Goal: Task Accomplishment & Management: Use online tool/utility

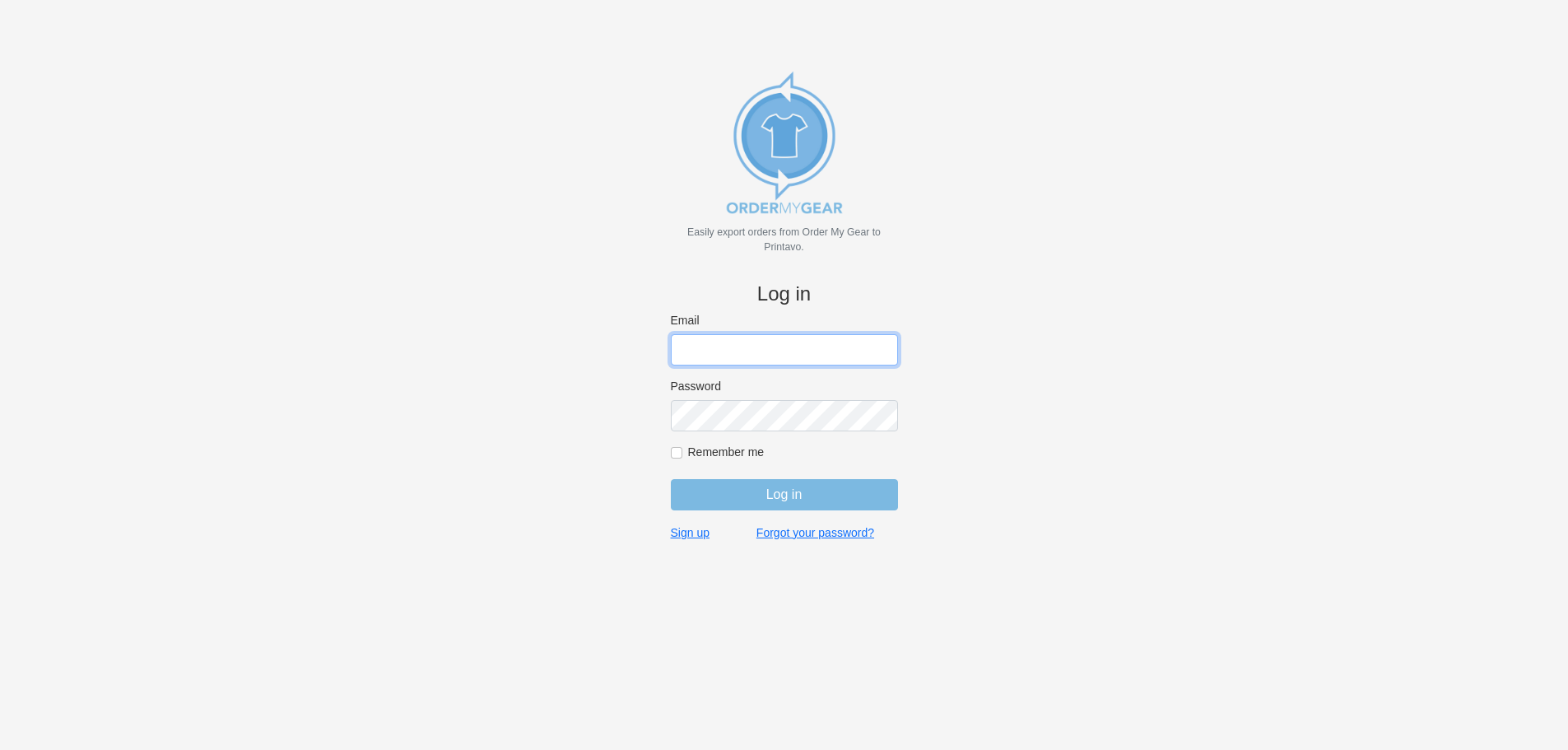
type input "[EMAIL_ADDRESS][DOMAIN_NAME]"
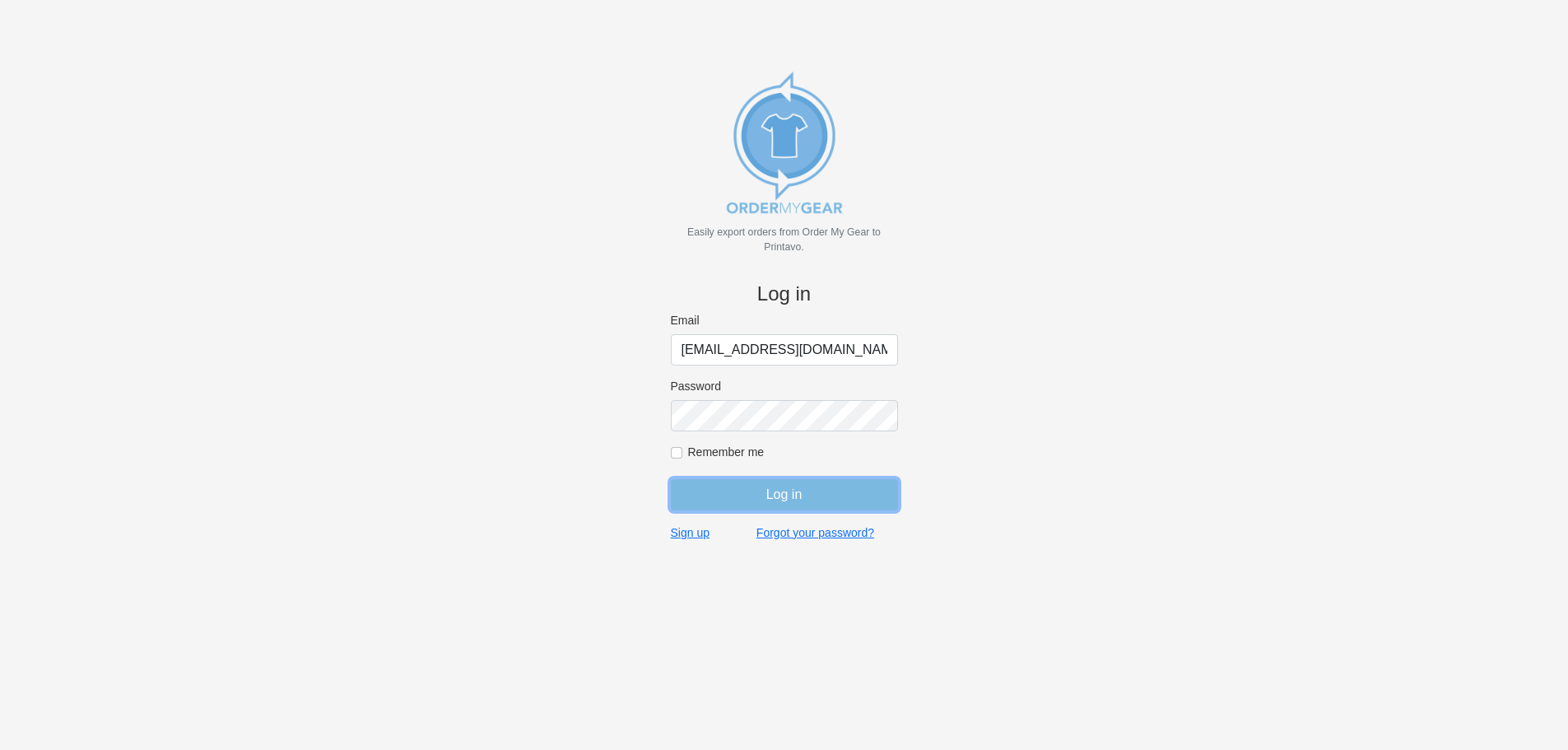
click at [809, 494] on input "Log in" at bounding box center [784, 495] width 227 height 32
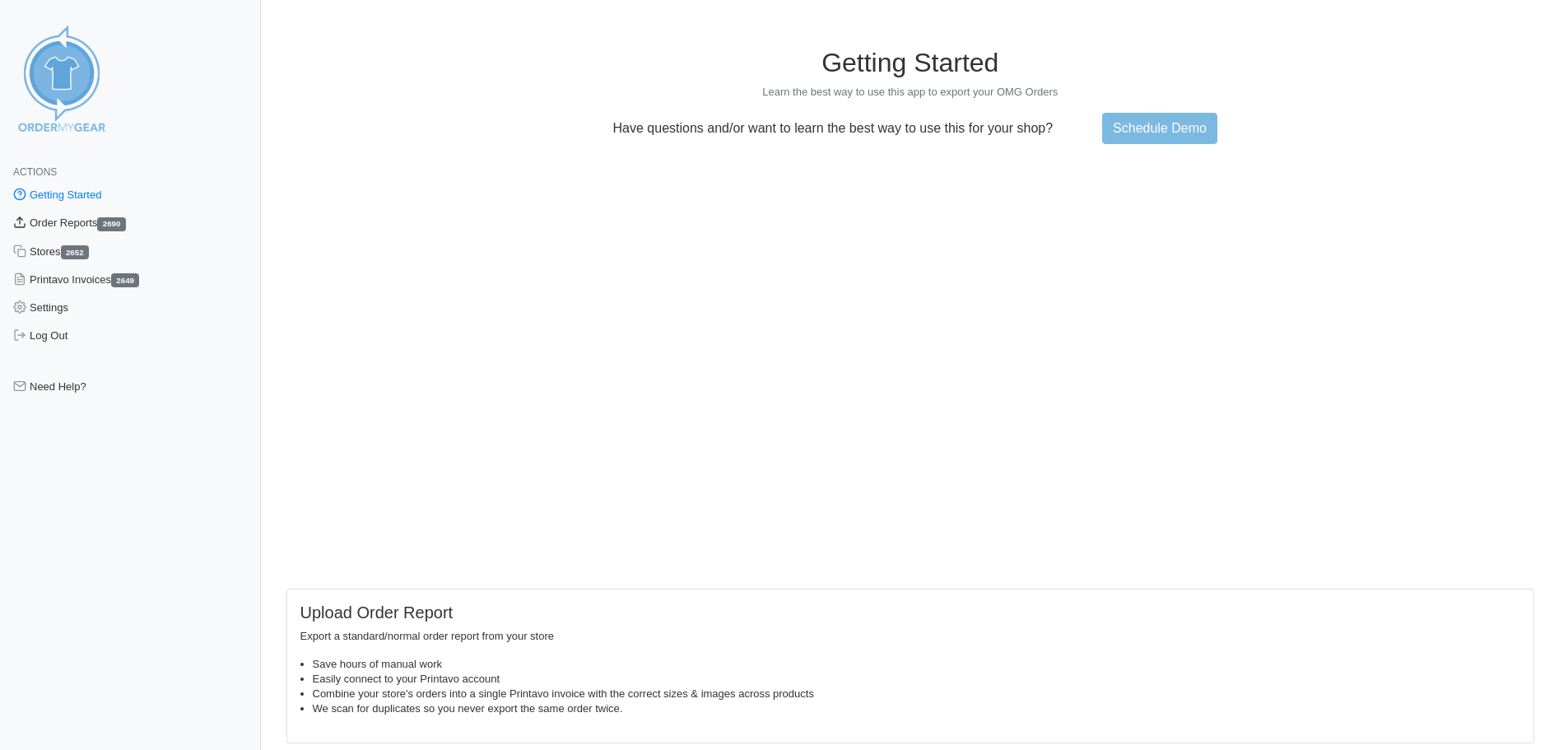
click at [45, 227] on link "Order Reports 2690" at bounding box center [130, 223] width 260 height 28
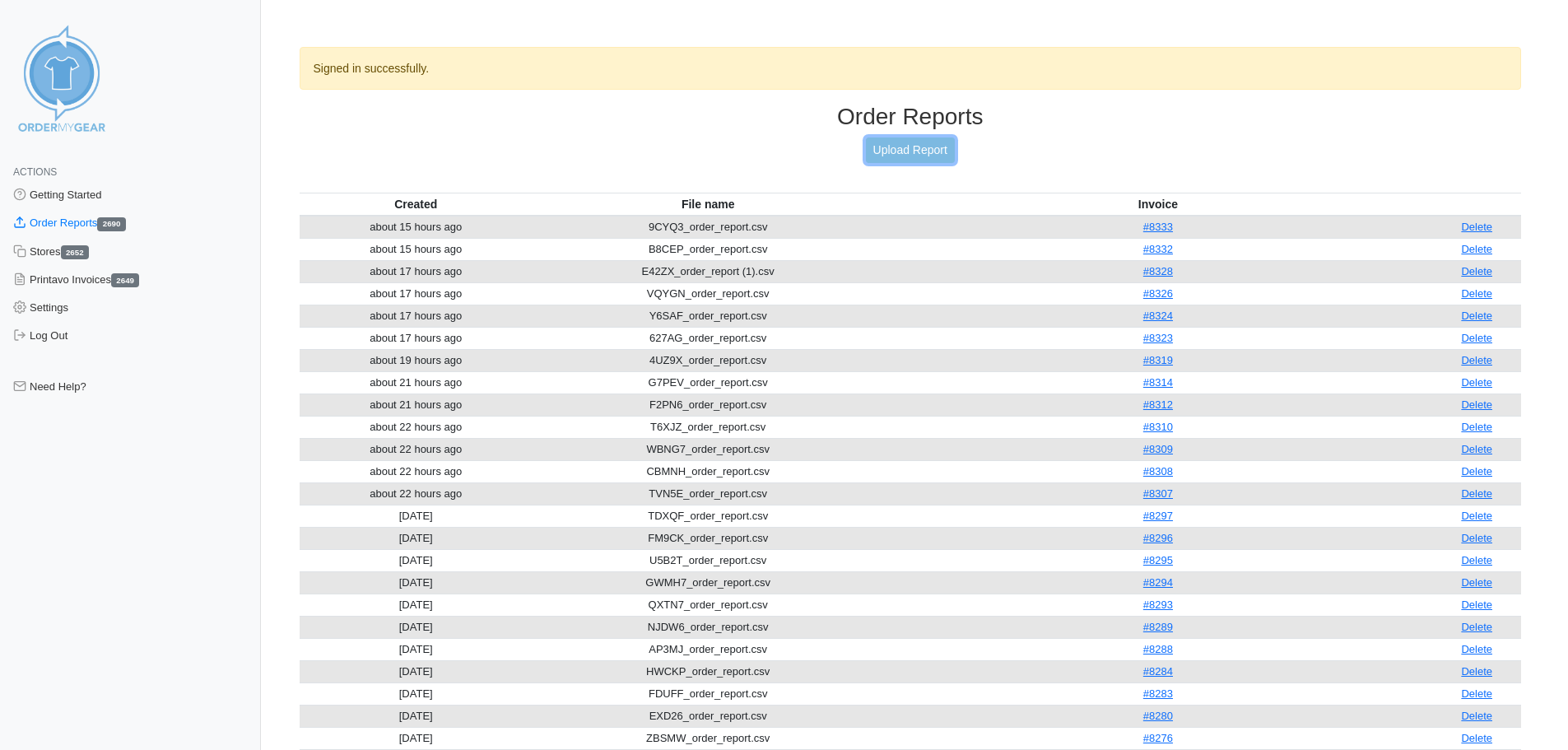
click at [916, 138] on link "Upload Report" at bounding box center [910, 150] width 89 height 26
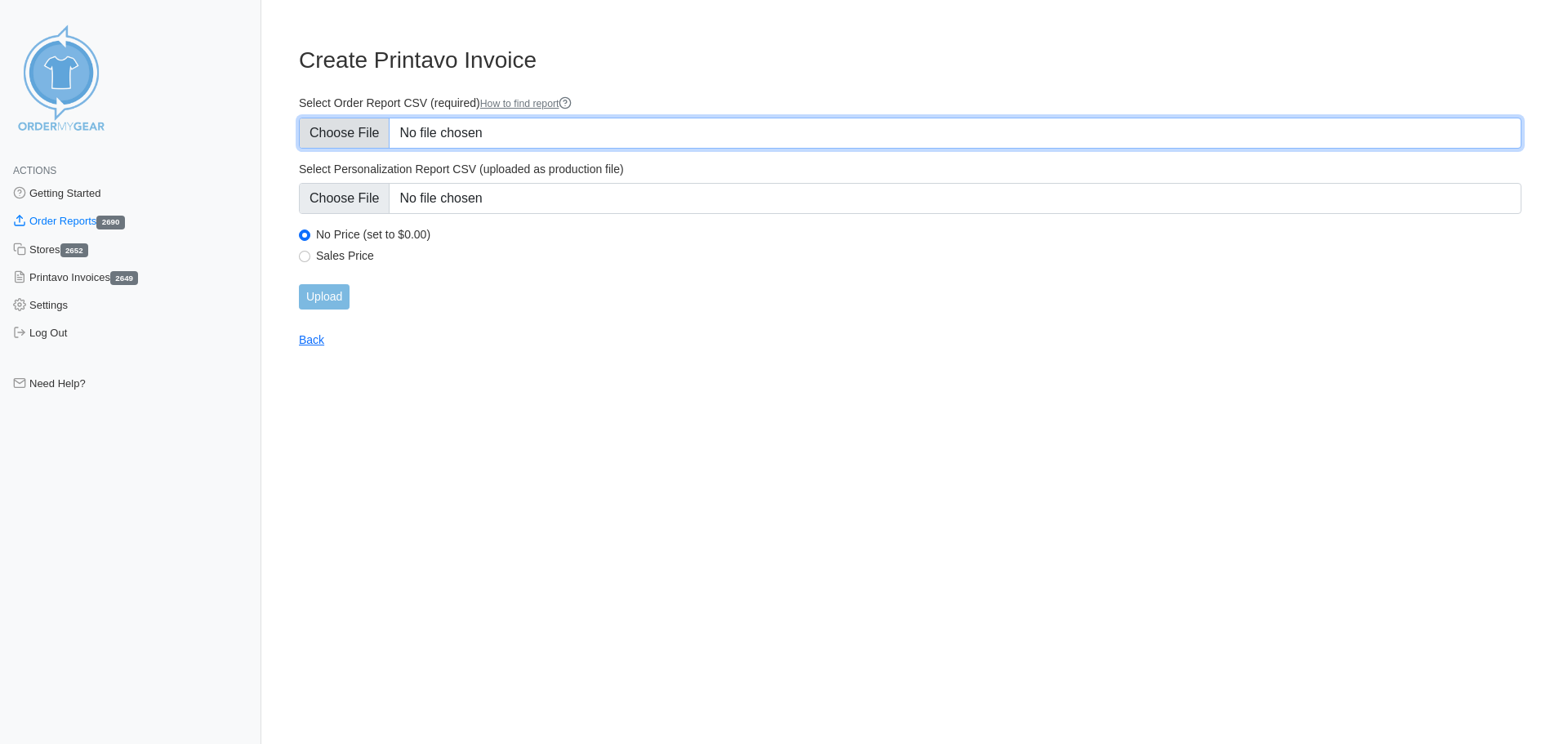
click at [483, 142] on input "Select Order Report CSV (required) How to find report" at bounding box center [910, 133] width 1222 height 31
type input "C:\fakepath\9CYQ3_order_report.csv"
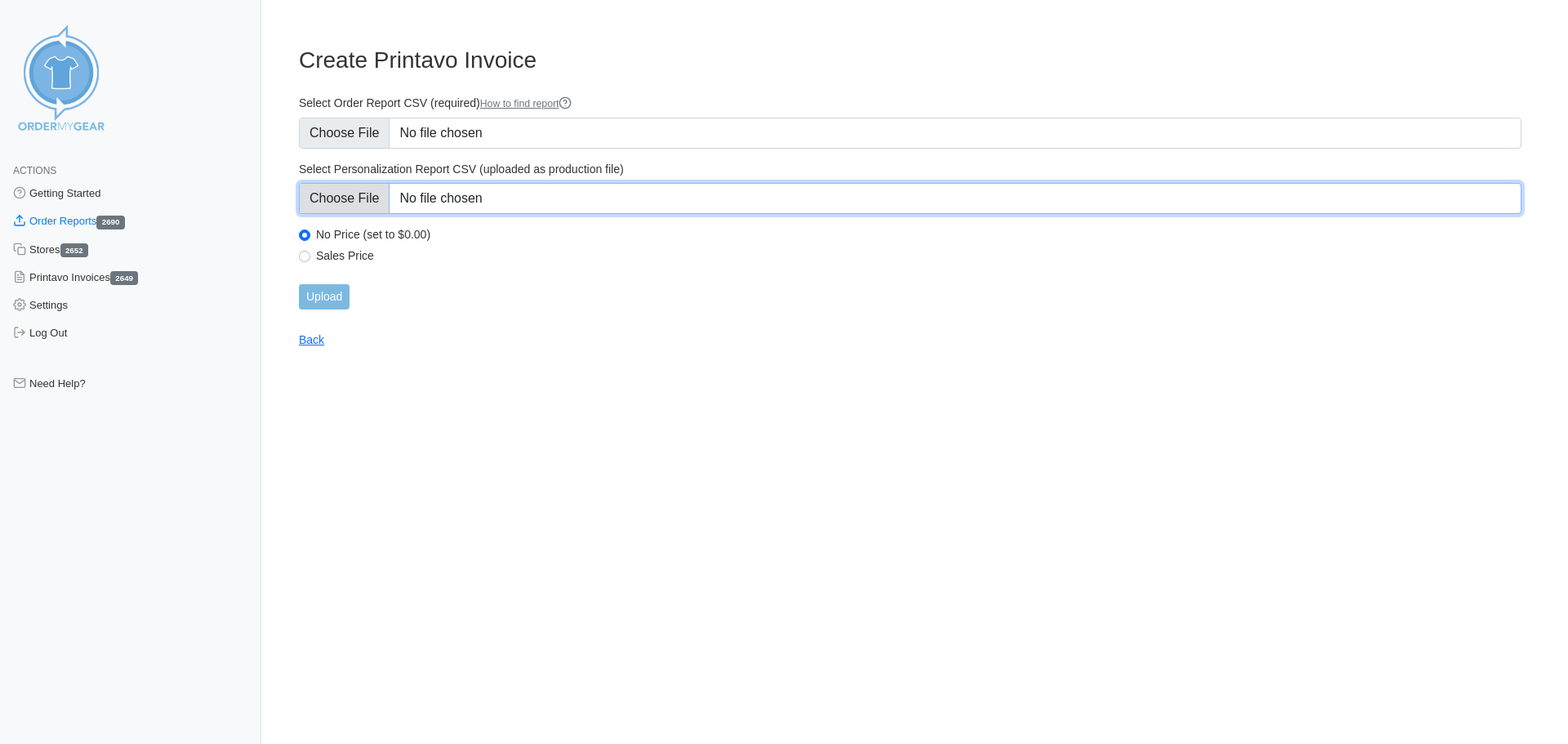
click at [601, 203] on input "Select Personalization Report CSV (uploaded as production file)" at bounding box center [910, 198] width 1222 height 31
type input "C:\fakepath\9CYQ3_personalization_report.csv"
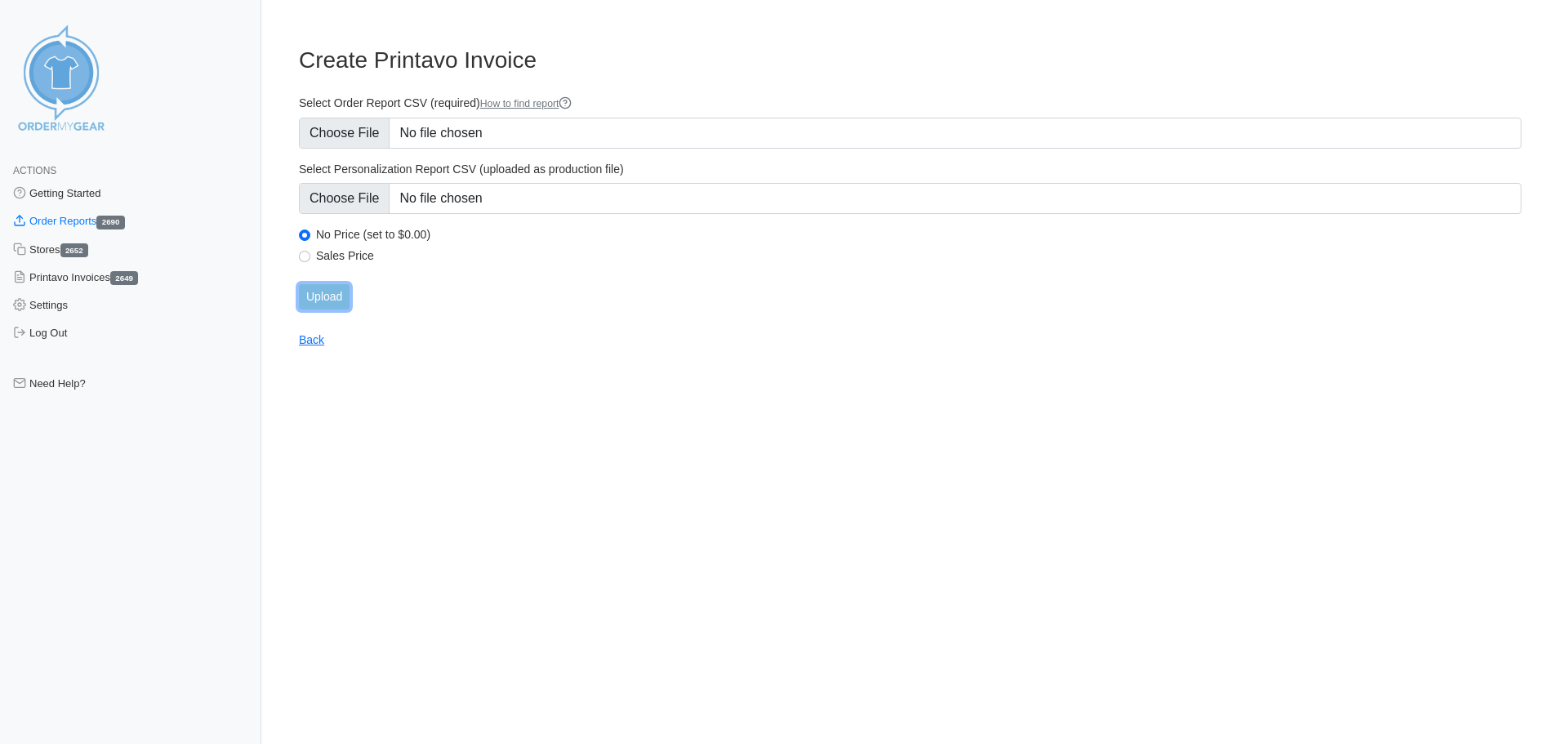
click at [333, 298] on input "Upload" at bounding box center [325, 297] width 51 height 25
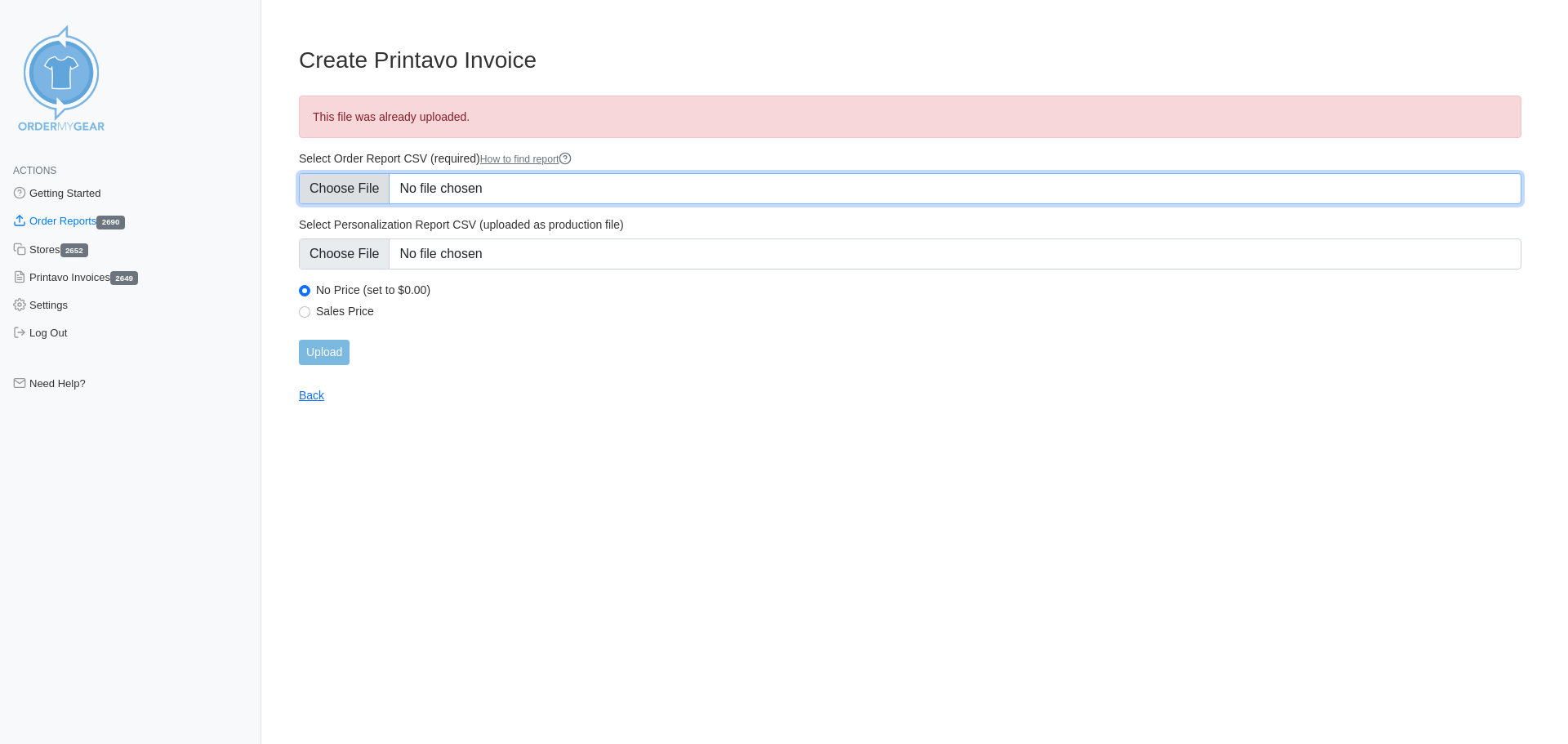
click at [343, 188] on input "Select Order Report CSV (required) How to find report" at bounding box center [910, 188] width 1222 height 31
type input "C:\fakepath\B8CEP_order_report.csv"
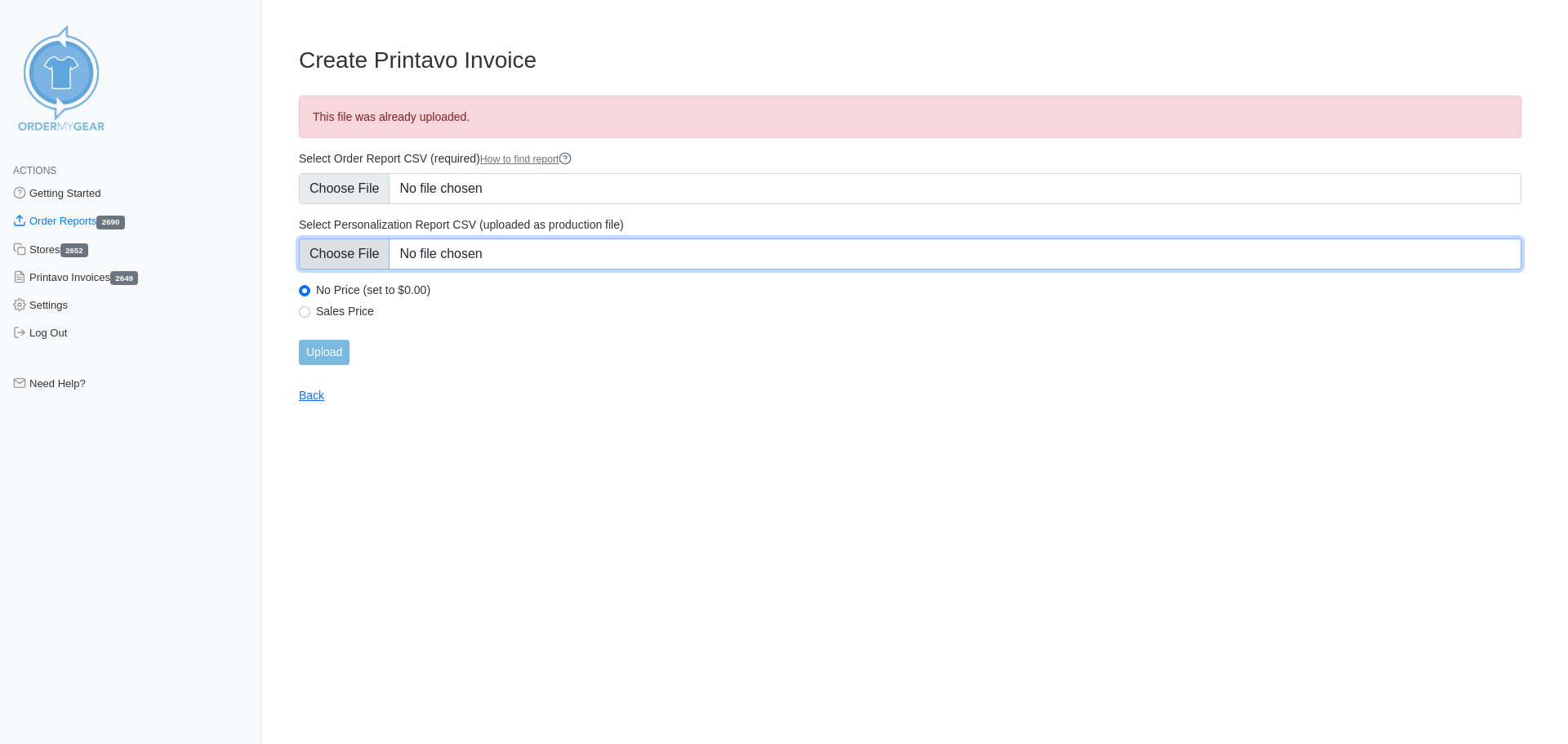
click at [309, 257] on input "Select Personalization Report CSV (uploaded as production file)" at bounding box center [910, 253] width 1222 height 31
type input "C:\fakepath\B8CEP_personalization_report.csv"
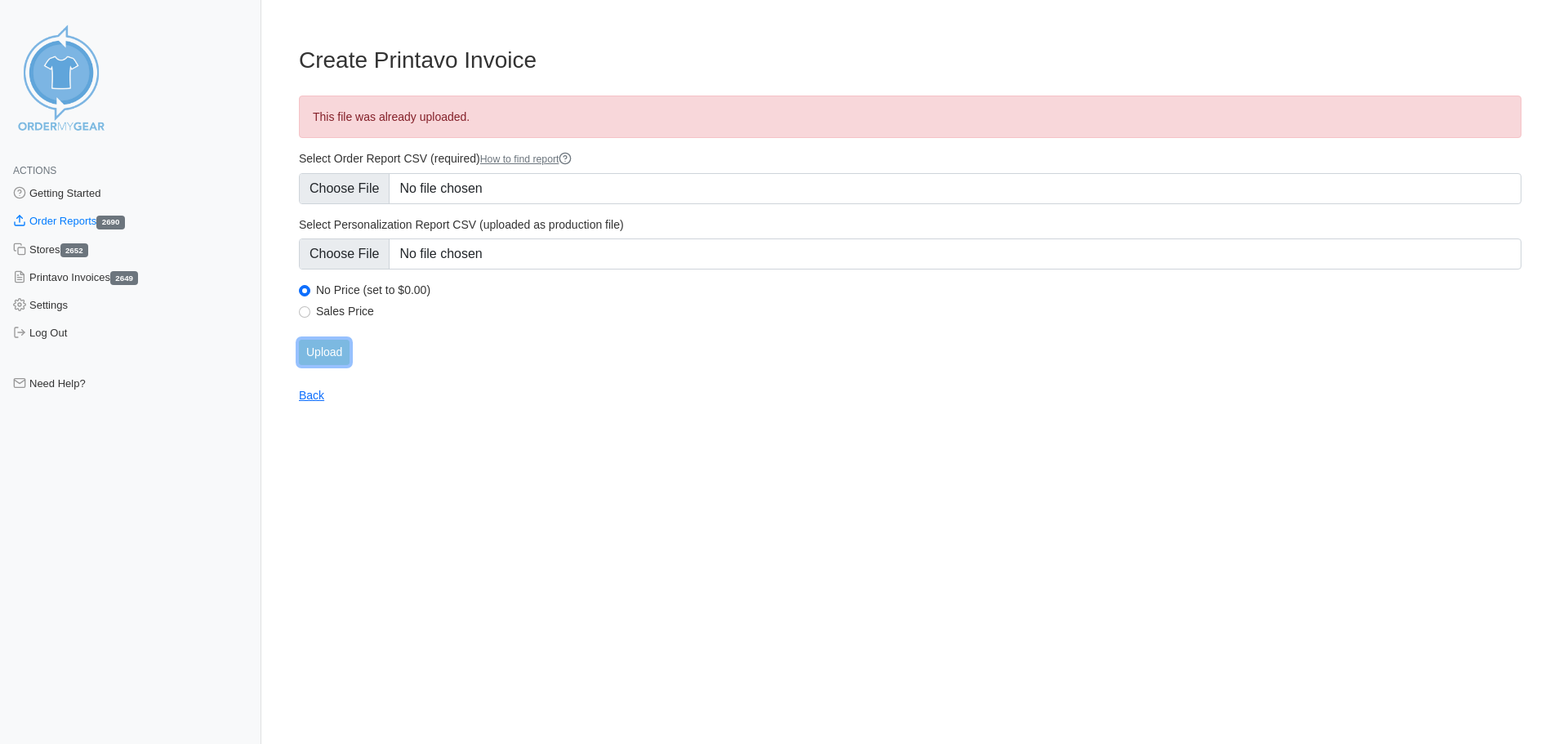
click at [339, 348] on input "Upload" at bounding box center [325, 353] width 51 height 25
